Goal: Task Accomplishment & Management: Use online tool/utility

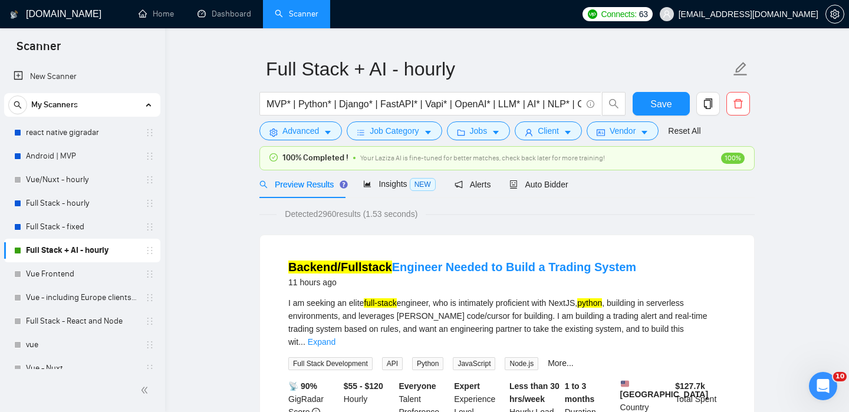
scroll to position [25, 0]
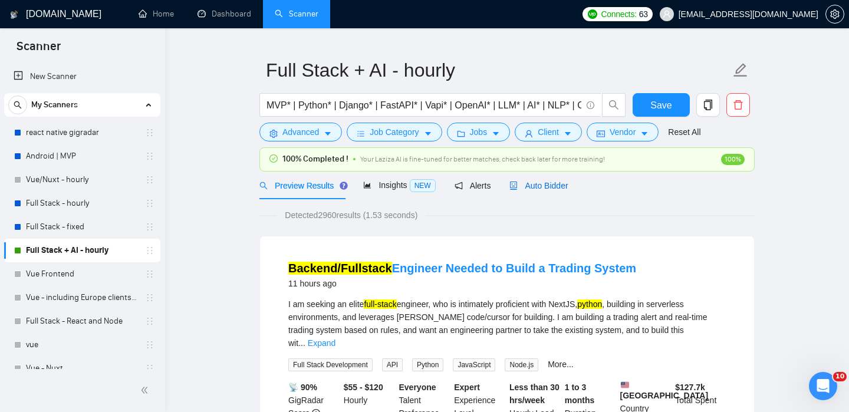
click at [534, 187] on span "Auto Bidder" at bounding box center [538, 185] width 58 height 9
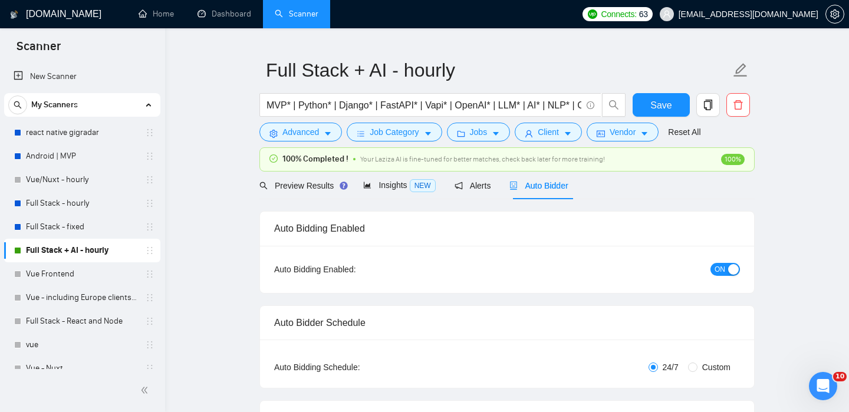
scroll to position [616, 0]
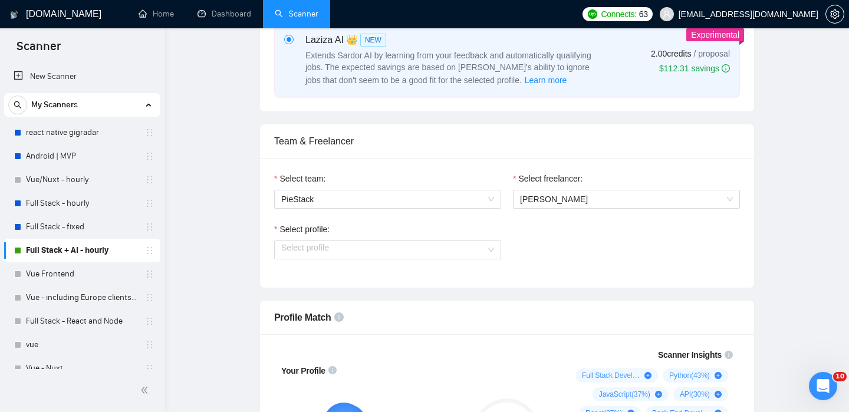
checkbox input "true"
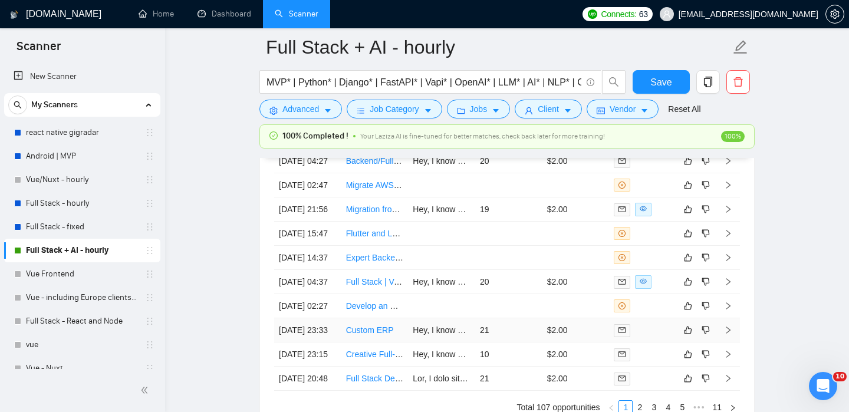
scroll to position [3168, 0]
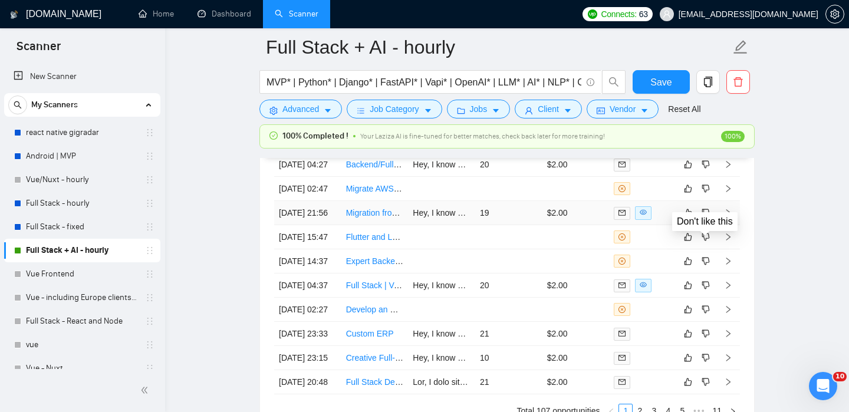
click at [724, 217] on icon "right" at bounding box center [728, 213] width 8 height 8
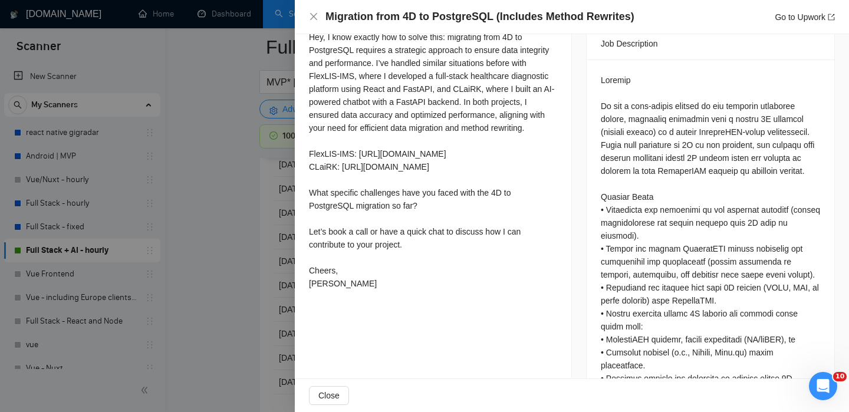
scroll to position [496, 0]
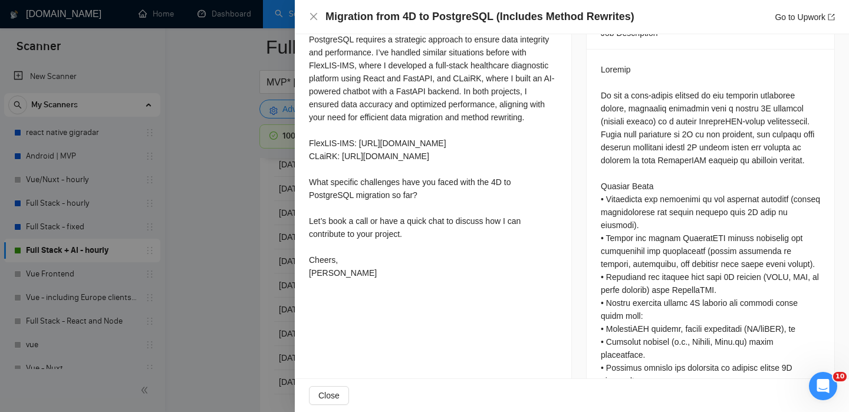
click at [274, 298] on div at bounding box center [424, 206] width 849 height 412
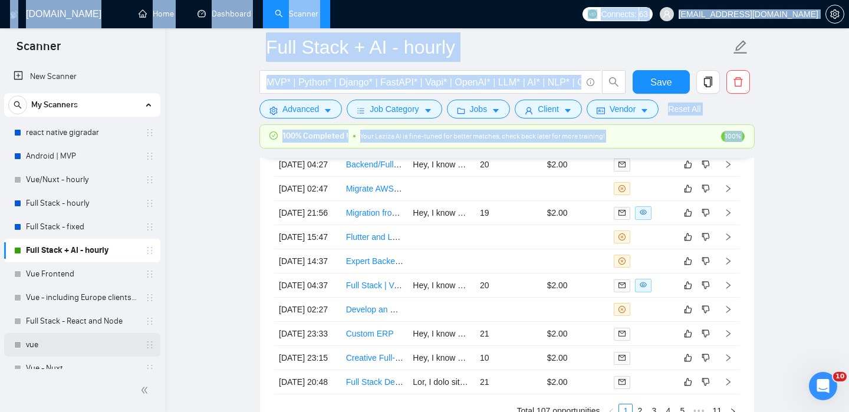
drag, startPoint x: 260, startPoint y: 314, endPoint x: 138, endPoint y: 346, distance: 126.3
